Goal: Task Accomplishment & Management: Manage account settings

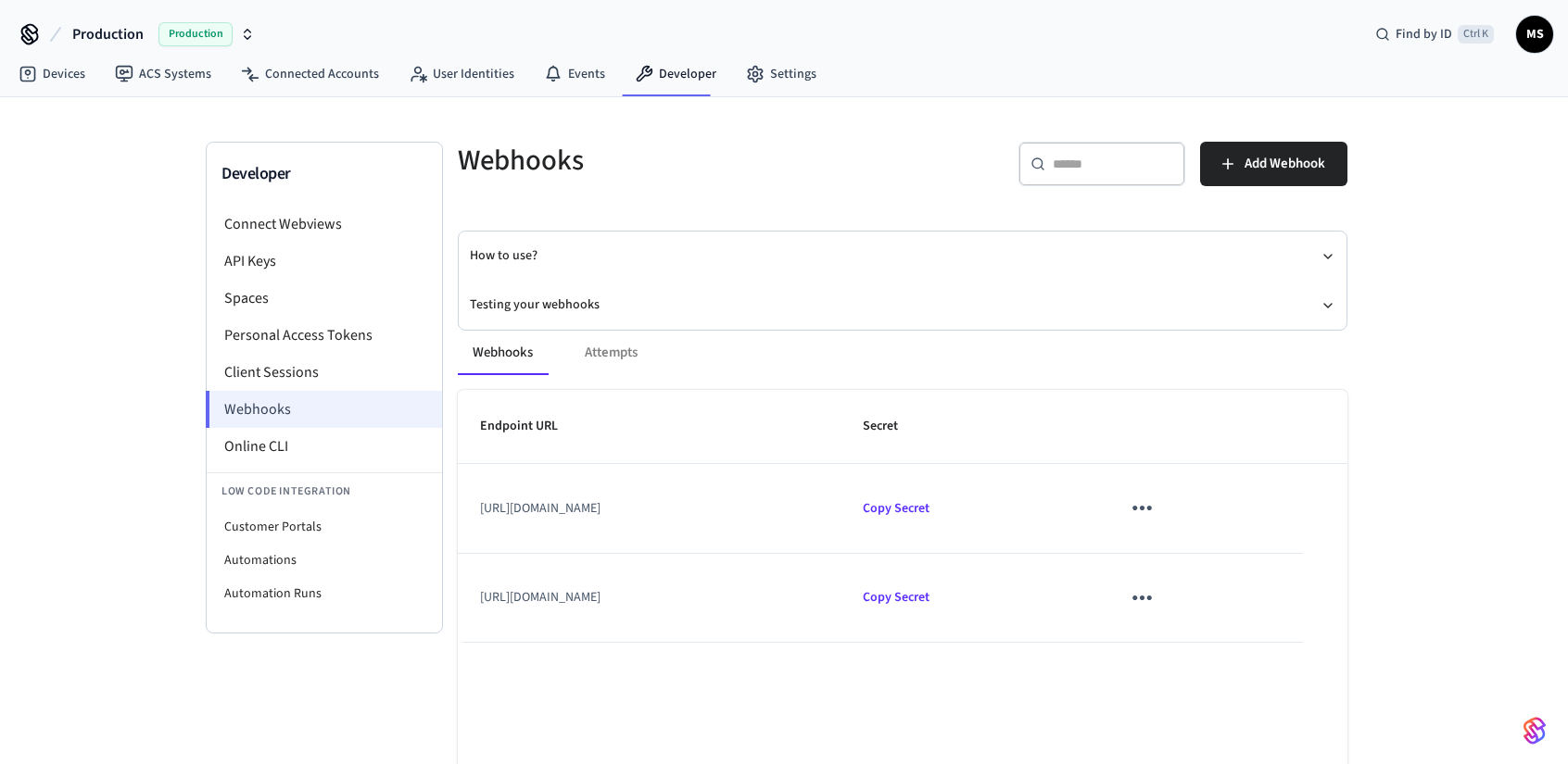
click at [315, 401] on li "Webhooks" at bounding box center [323, 410] width 236 height 37
click at [1156, 519] on icon "sticky table" at bounding box center [1141, 508] width 29 height 29
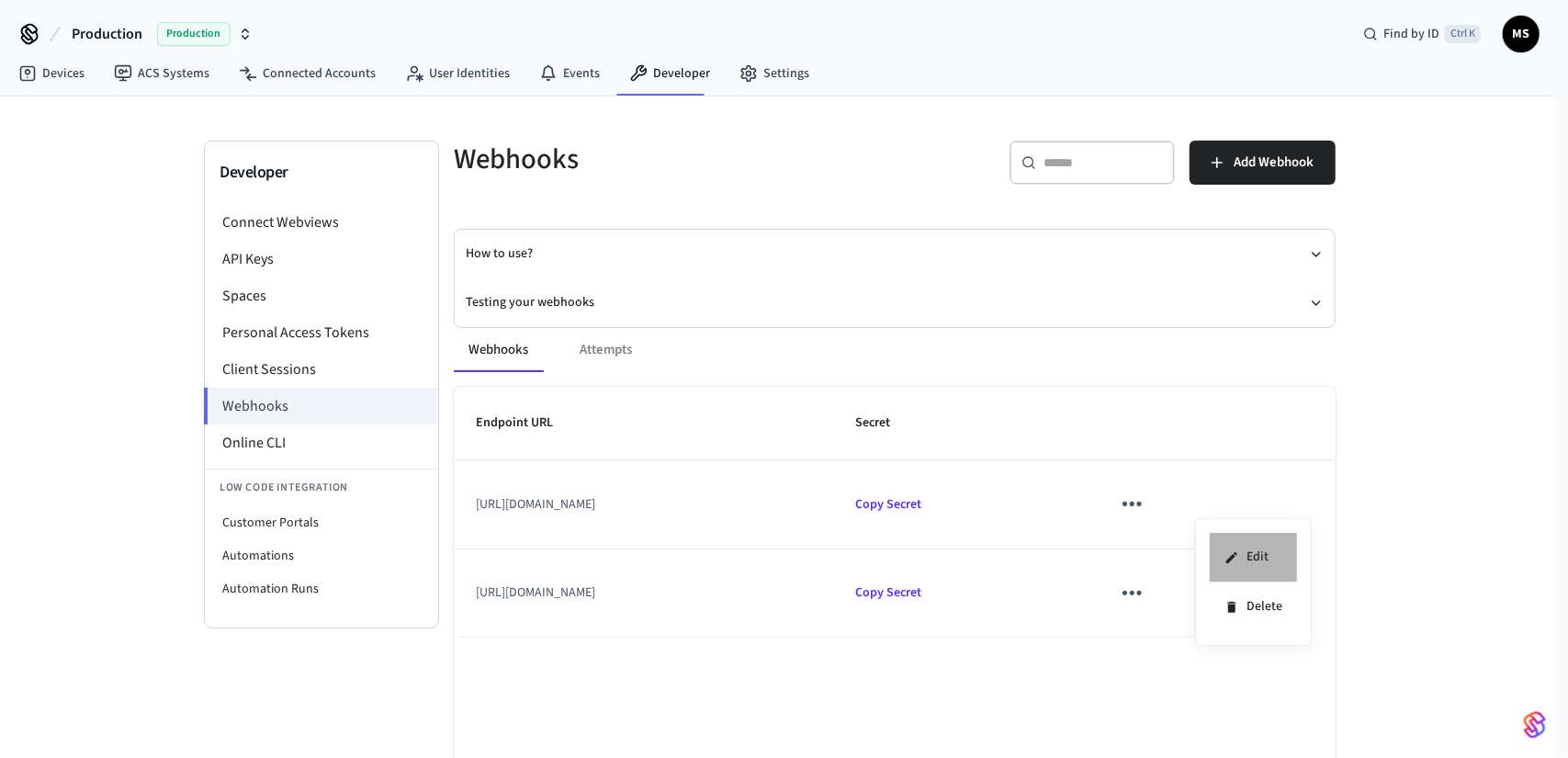
click at [1240, 552] on li "Edit" at bounding box center [1254, 558] width 87 height 50
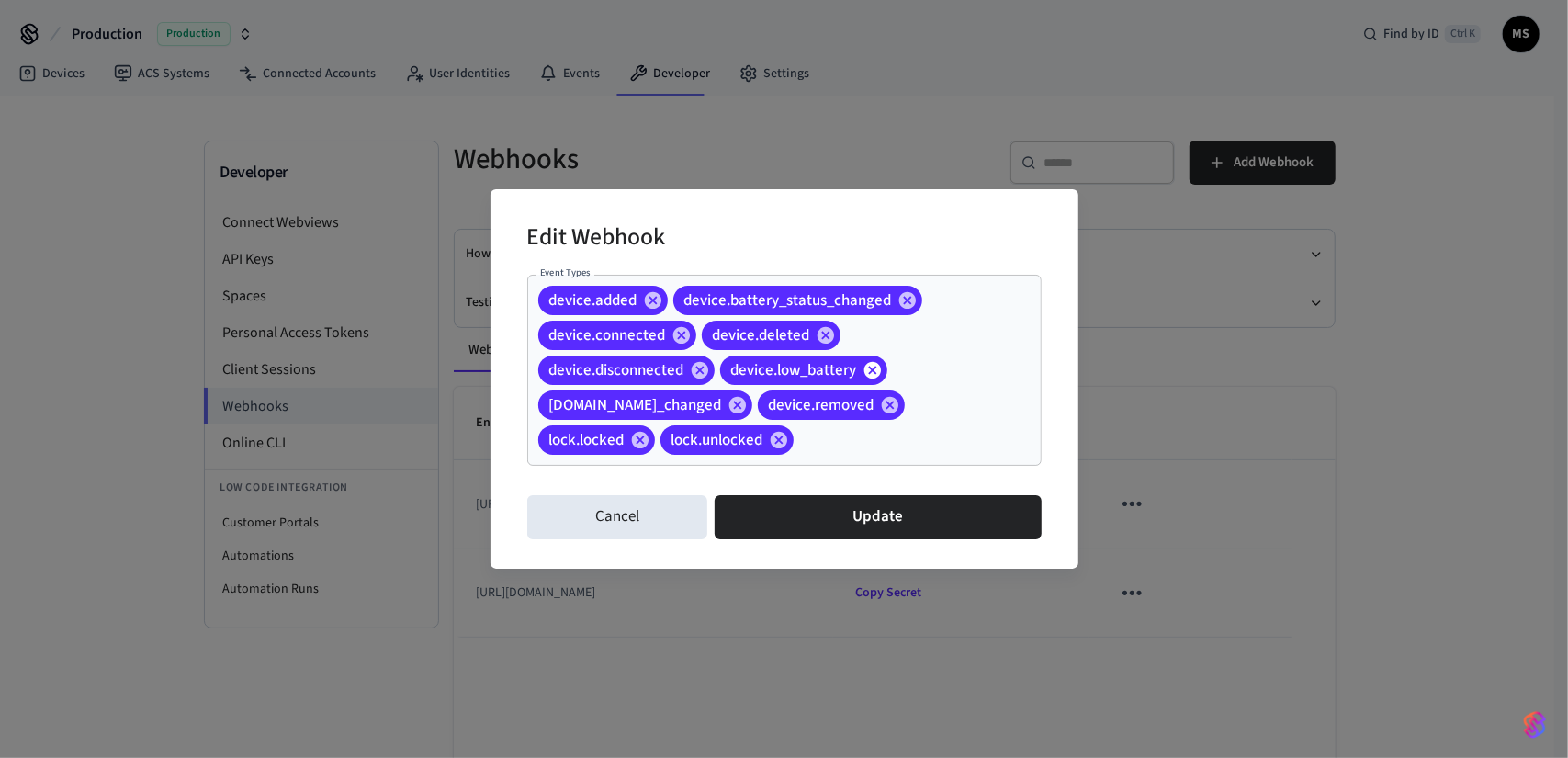
click at [870, 371] on icon at bounding box center [872, 371] width 17 height 17
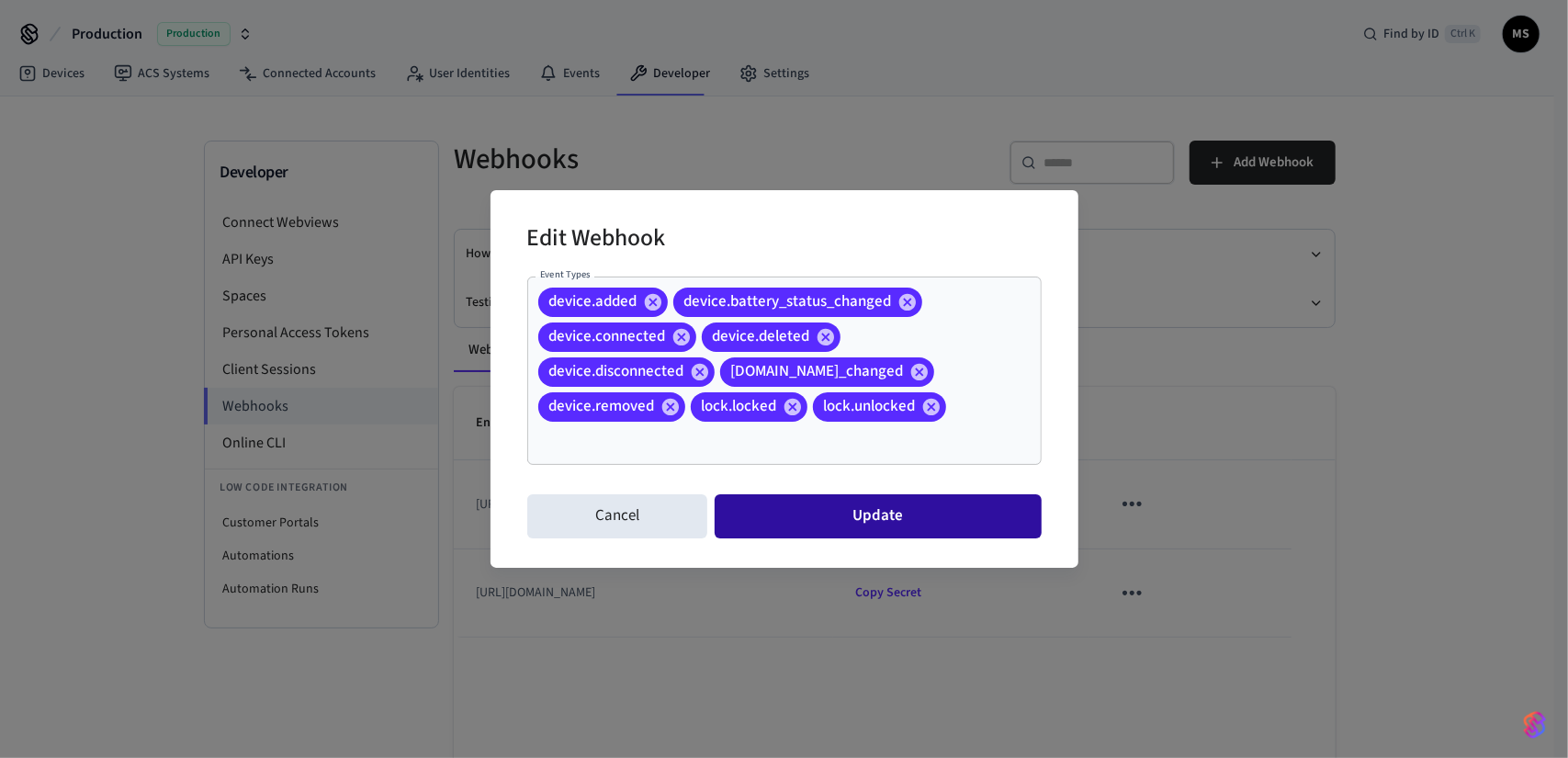
click at [859, 516] on button "Update" at bounding box center [878, 517] width 326 height 44
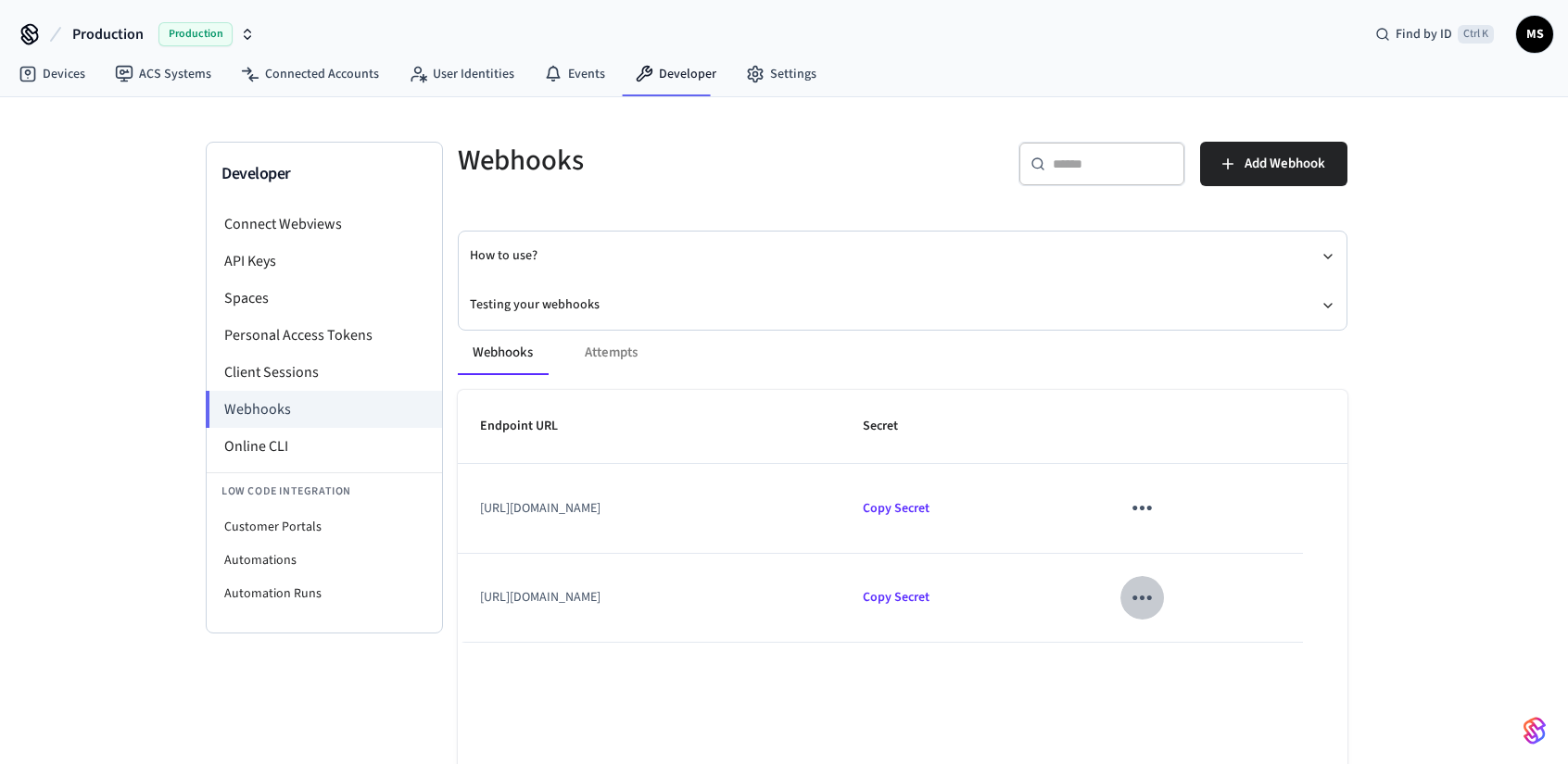
click at [1156, 594] on icon "sticky table" at bounding box center [1141, 598] width 29 height 29
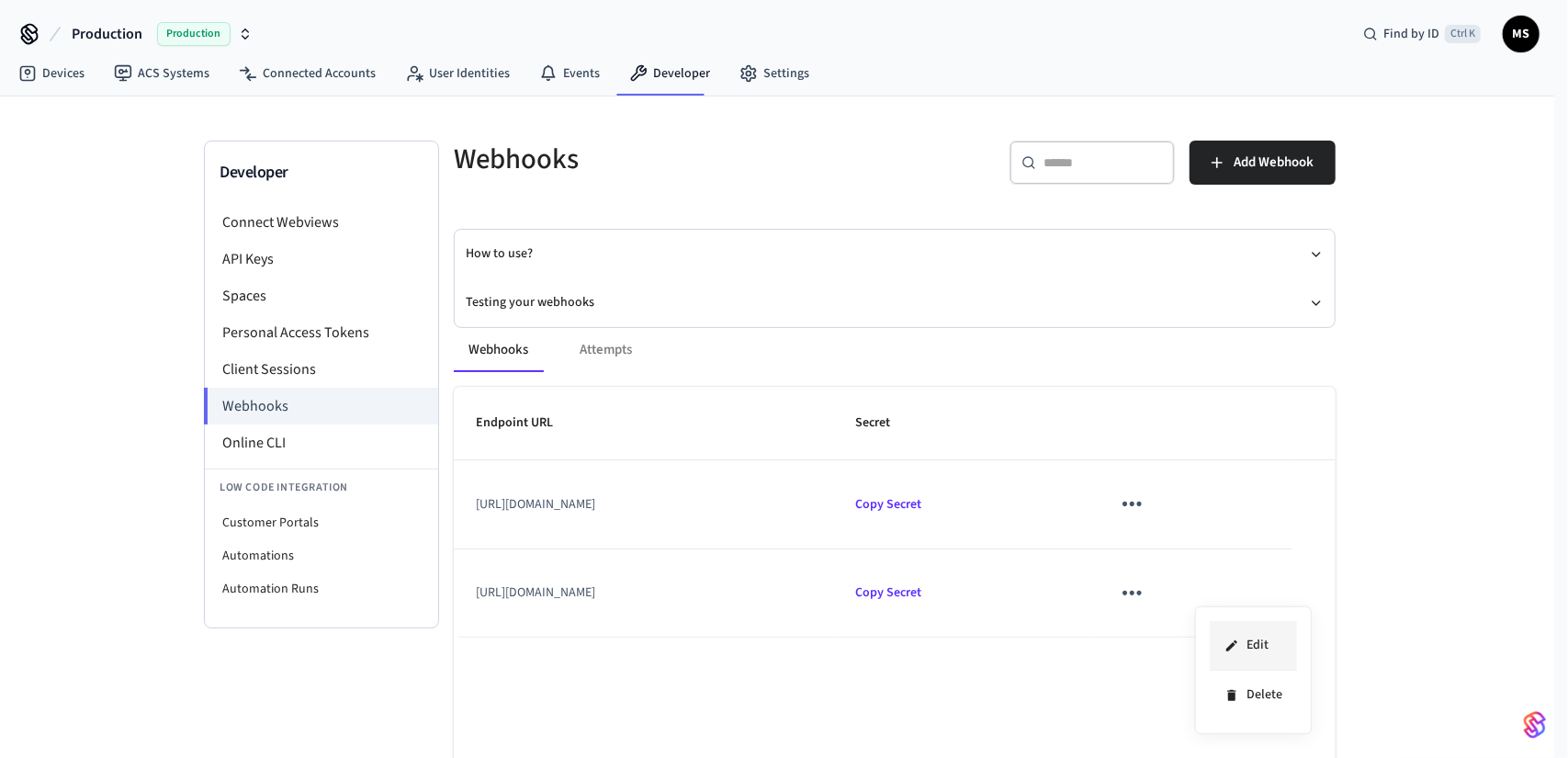
click at [1254, 637] on li "Edit" at bounding box center [1254, 647] width 87 height 50
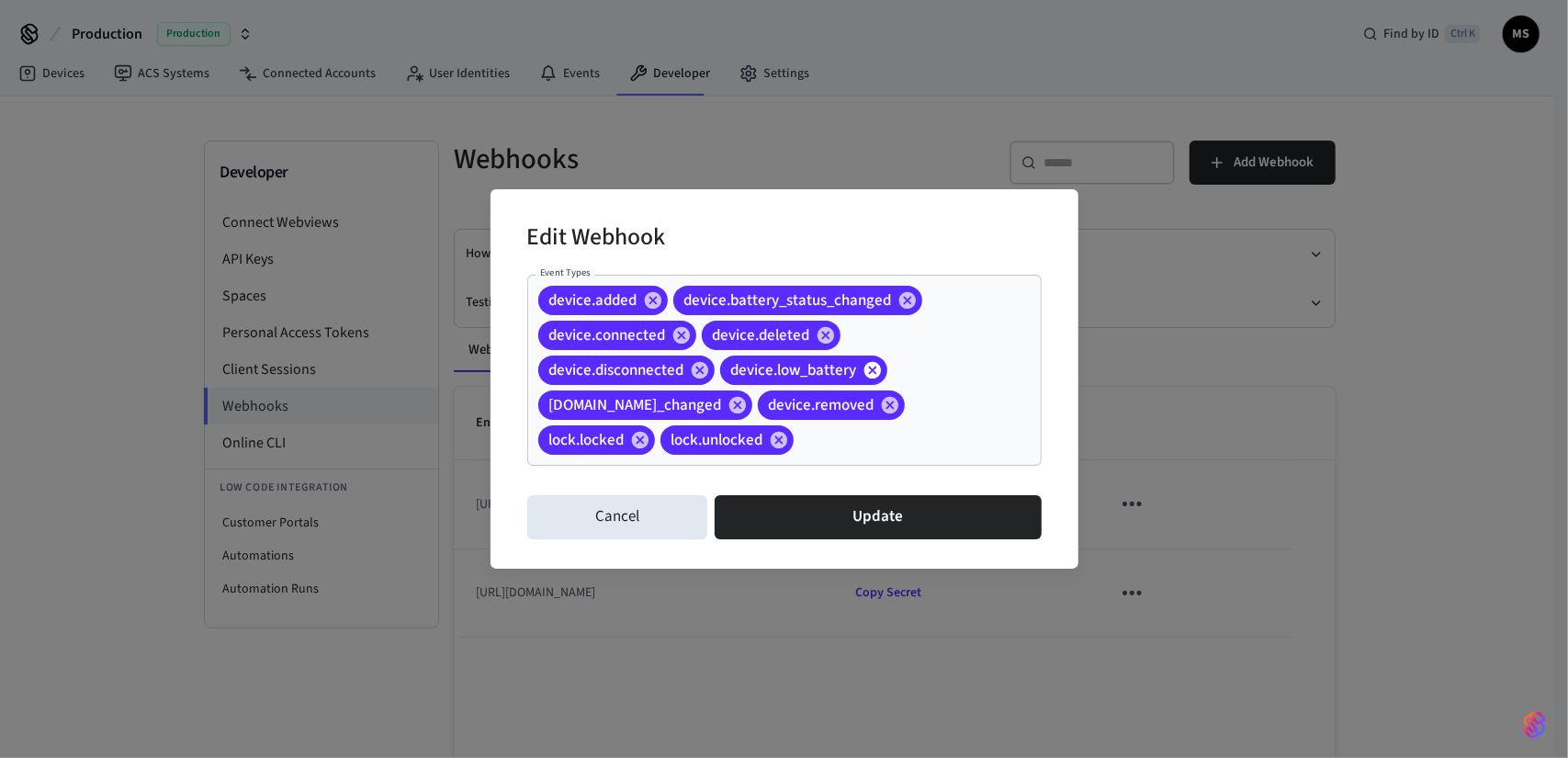
click at [877, 367] on icon at bounding box center [872, 371] width 17 height 17
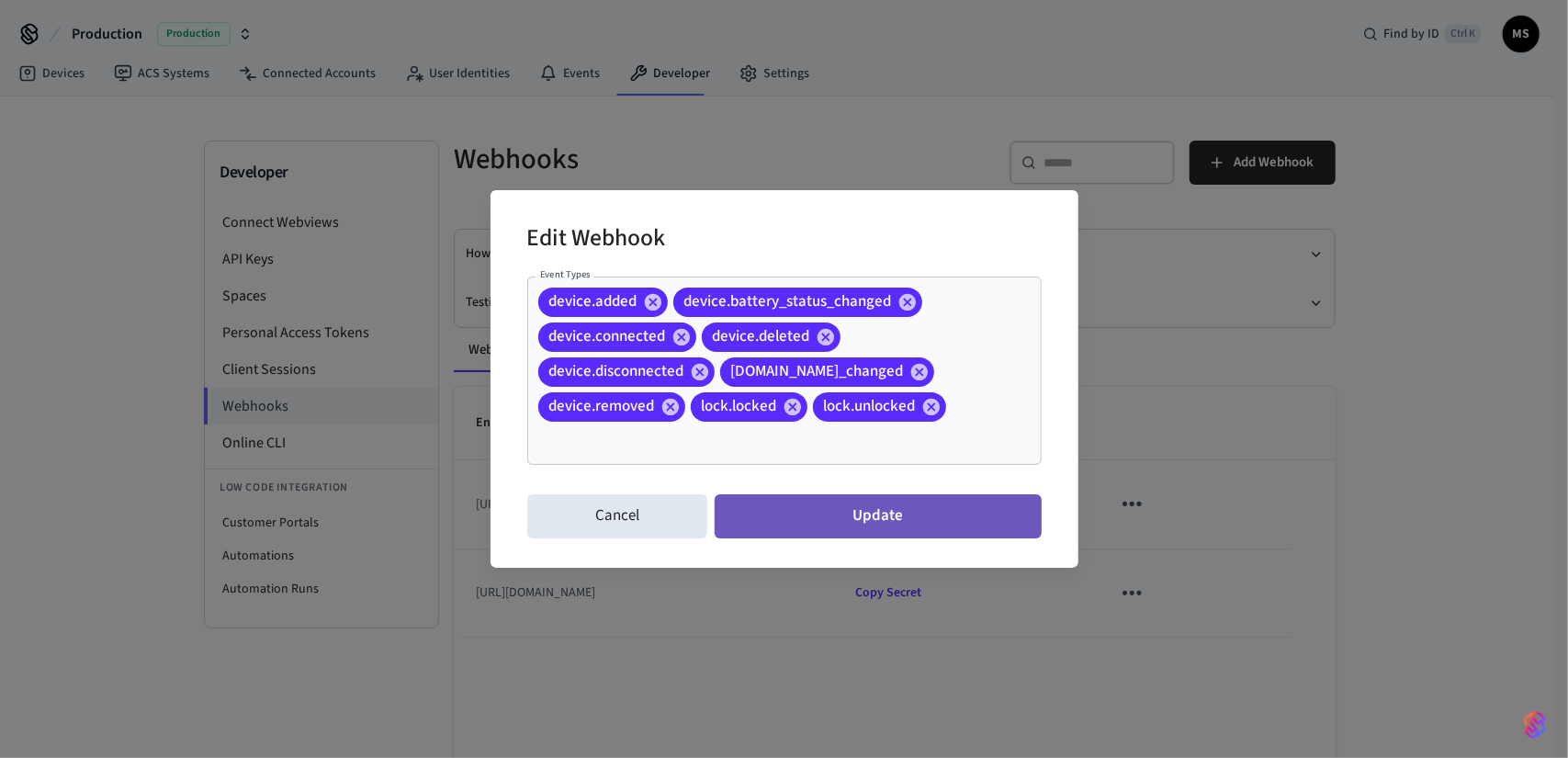
click at [939, 530] on button "Update" at bounding box center [878, 517] width 326 height 44
